Goal: Information Seeking & Learning: Learn about a topic

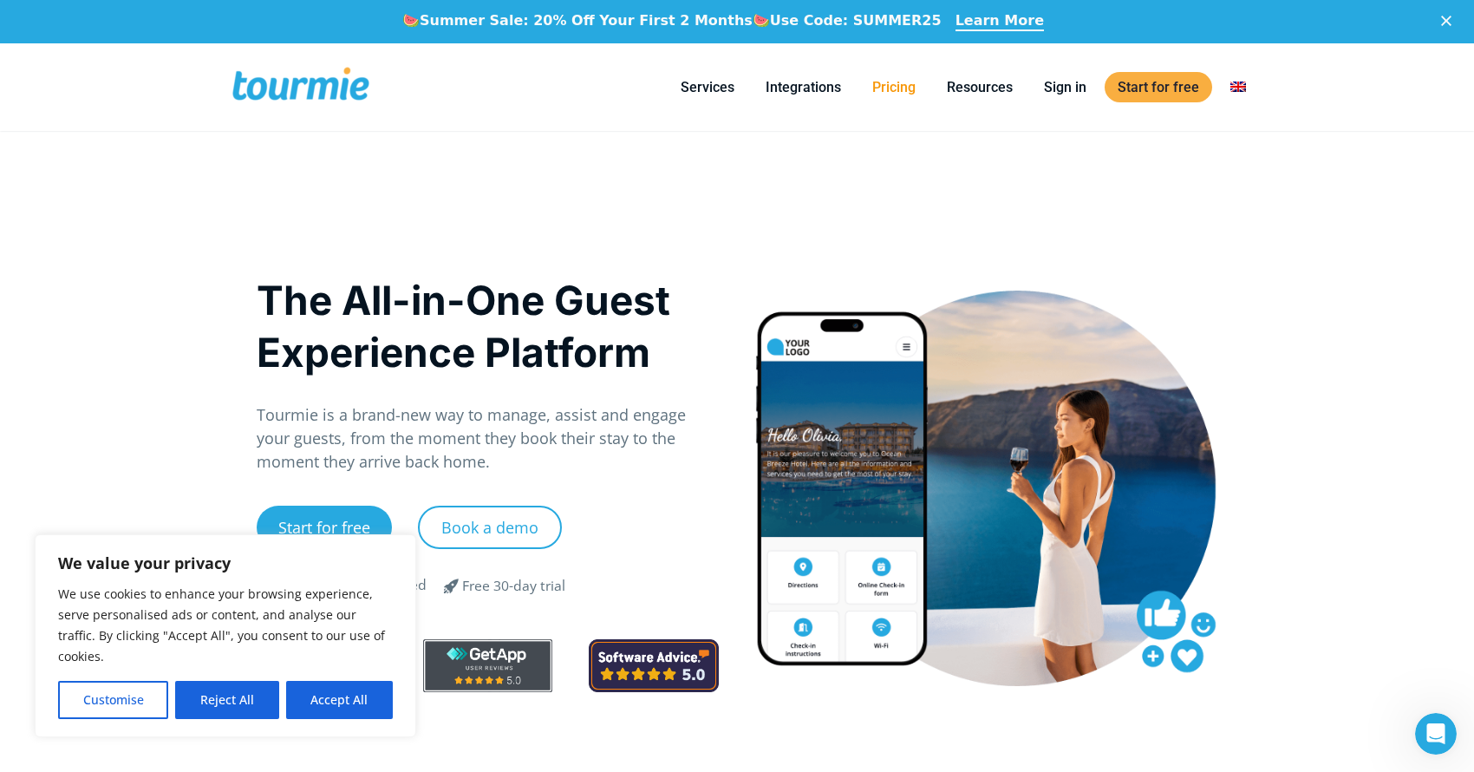
click at [886, 94] on link "Pricing" at bounding box center [894, 87] width 69 height 22
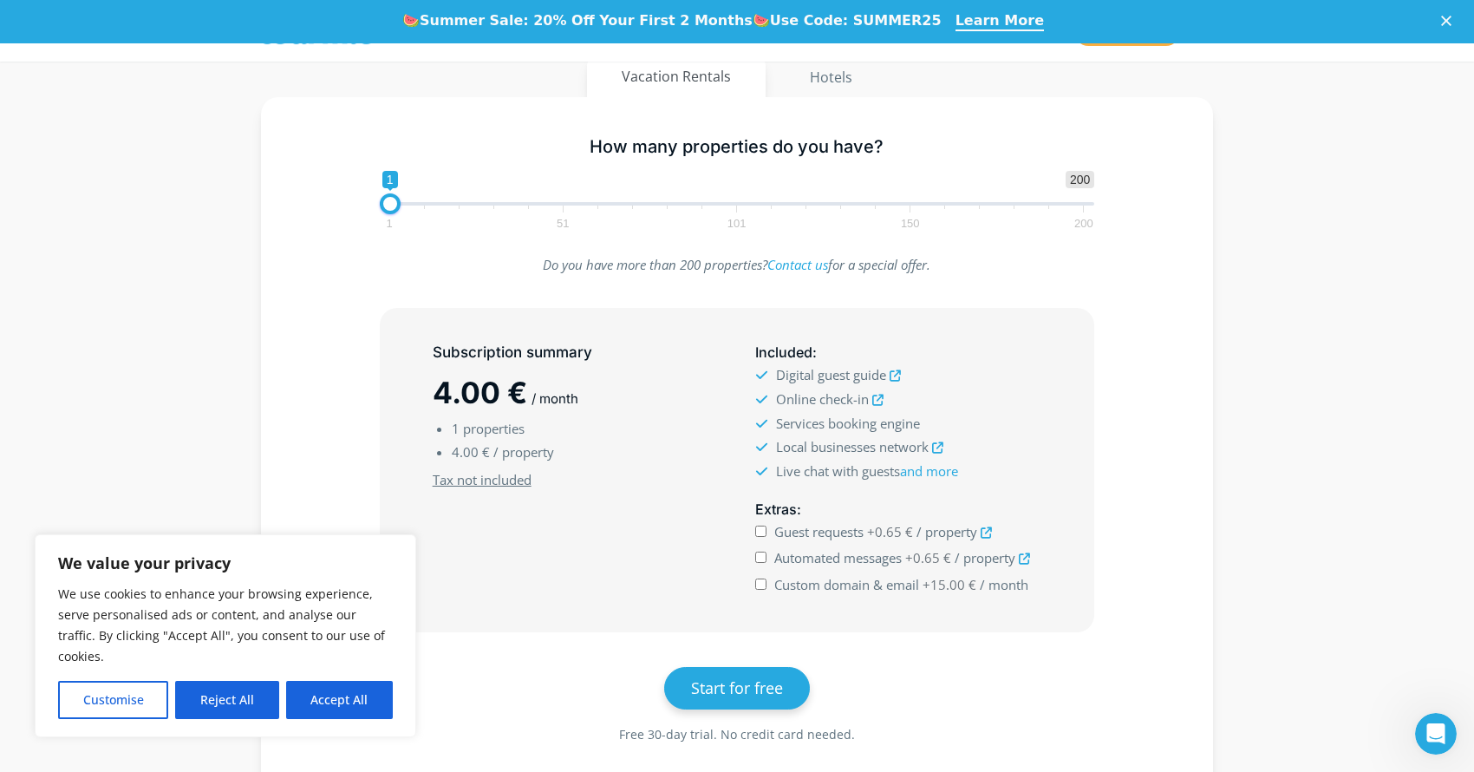
click at [301, 481] on div "Subscription summary 4.00 € / month 1 properties 4.00 € / property Minimum subs…" at bounding box center [737, 470] width 902 height 324
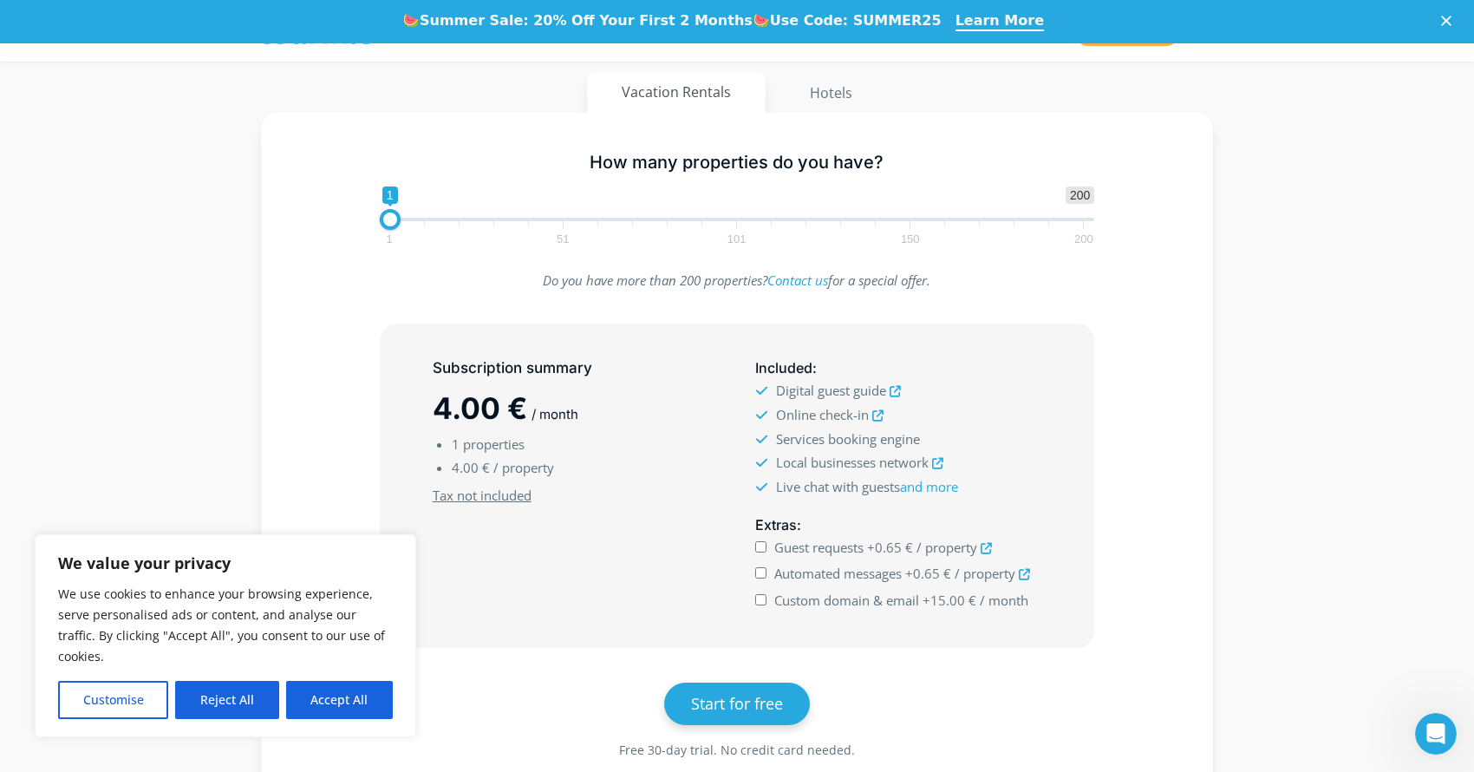
scroll to position [235, 0]
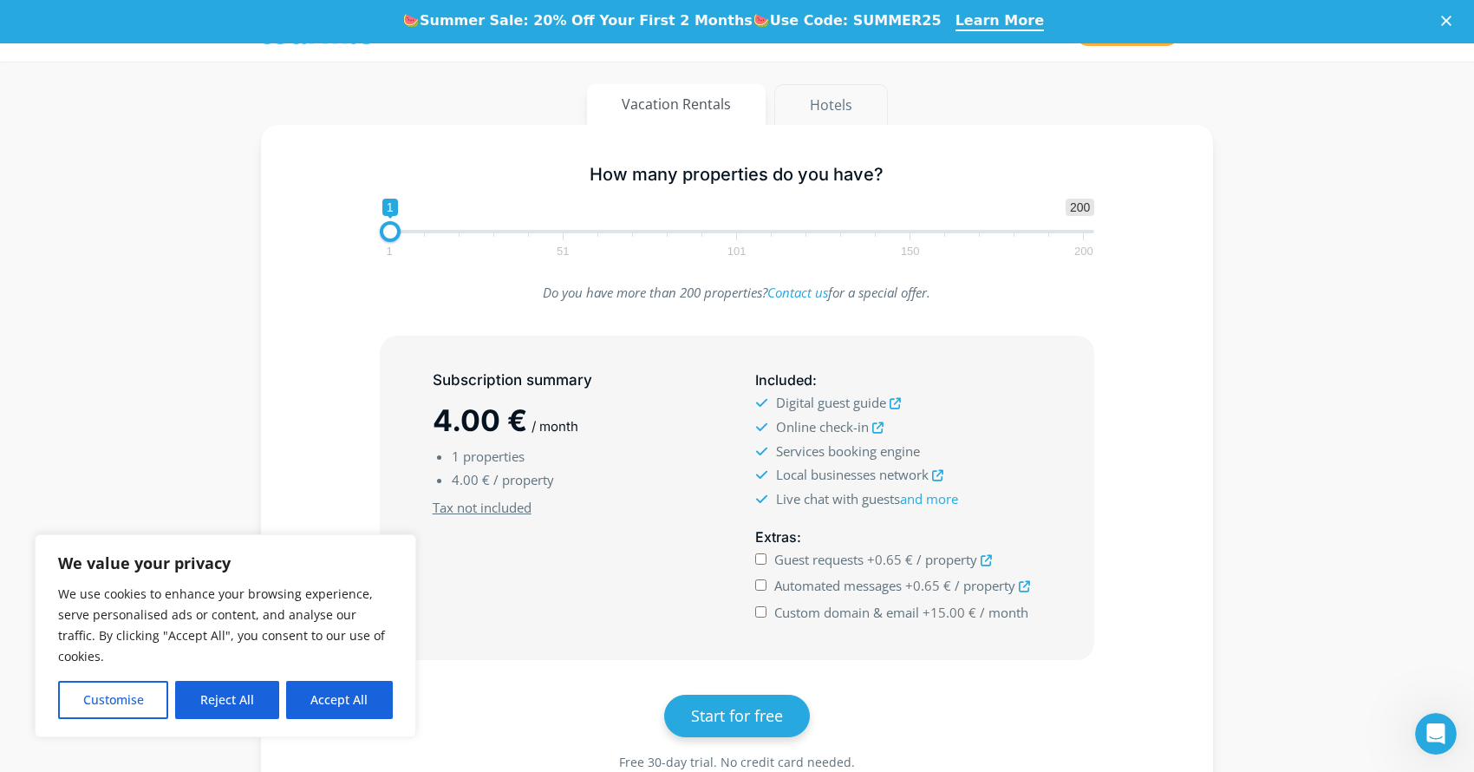
click at [807, 115] on button "Hotels" at bounding box center [832, 105] width 114 height 42
type input "200"
click at [1085, 231] on span "1 200 0 0 4 1 51 101 150 200" at bounding box center [738, 227] width 716 height 56
